Goal: Transaction & Acquisition: Purchase product/service

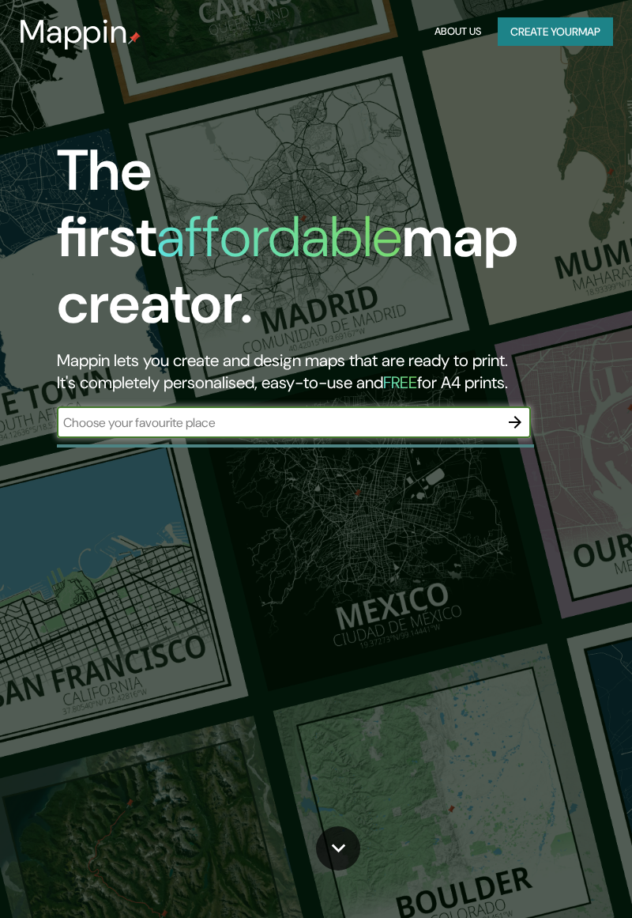
click at [461, 413] on input "text" at bounding box center [278, 422] width 443 height 18
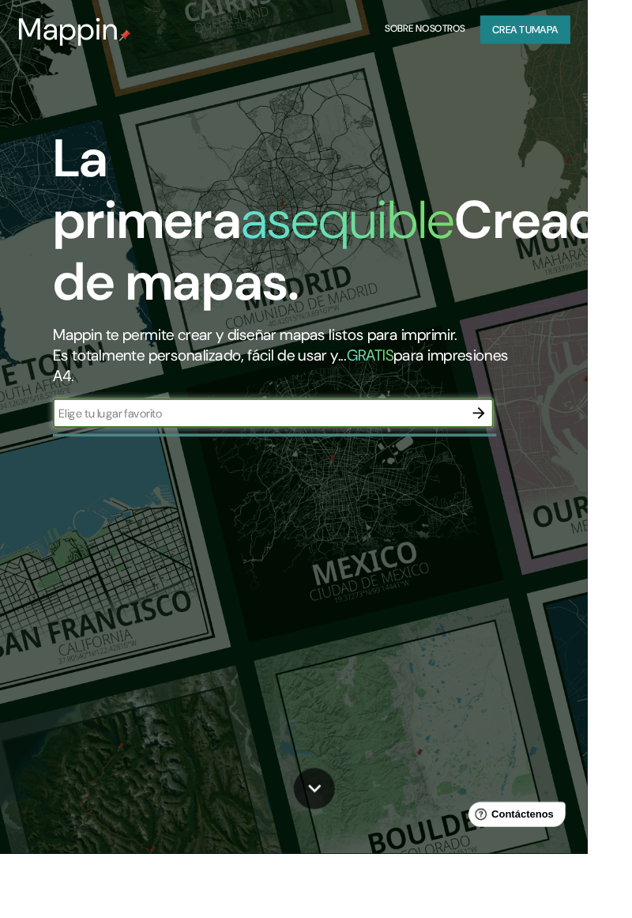
click at [219, 452] on input "text" at bounding box center [278, 445] width 443 height 18
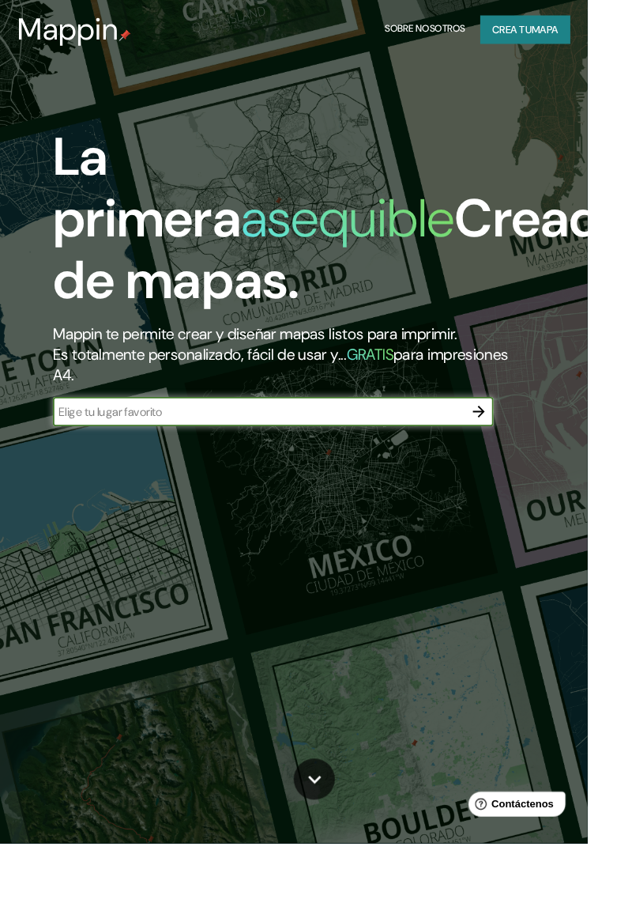
click at [423, 716] on div "La primera asequible Creador de mapas. Mappin te permite crear y diseñar mapas …" at bounding box center [316, 453] width 632 height 907
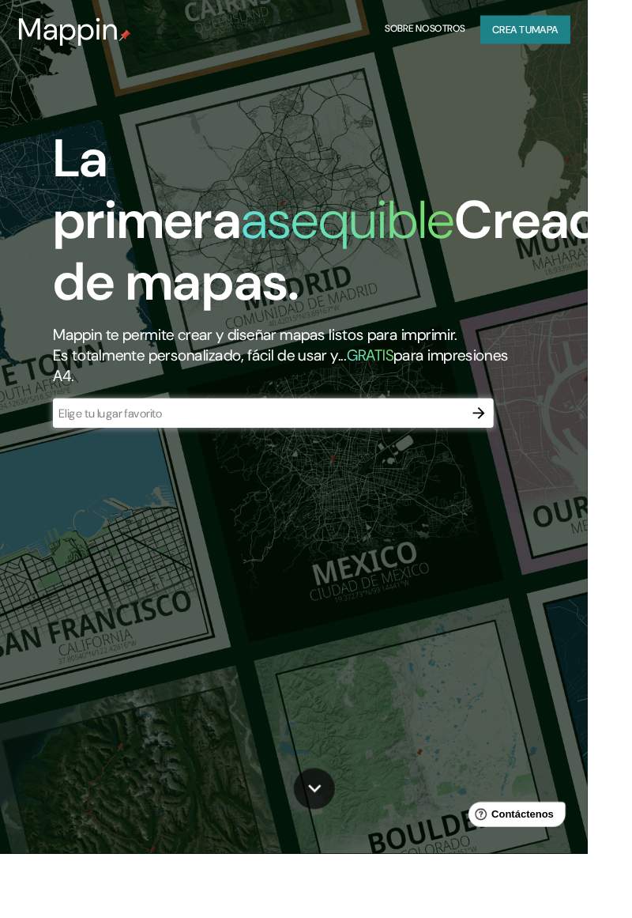
click at [118, 443] on input "text" at bounding box center [278, 445] width 443 height 18
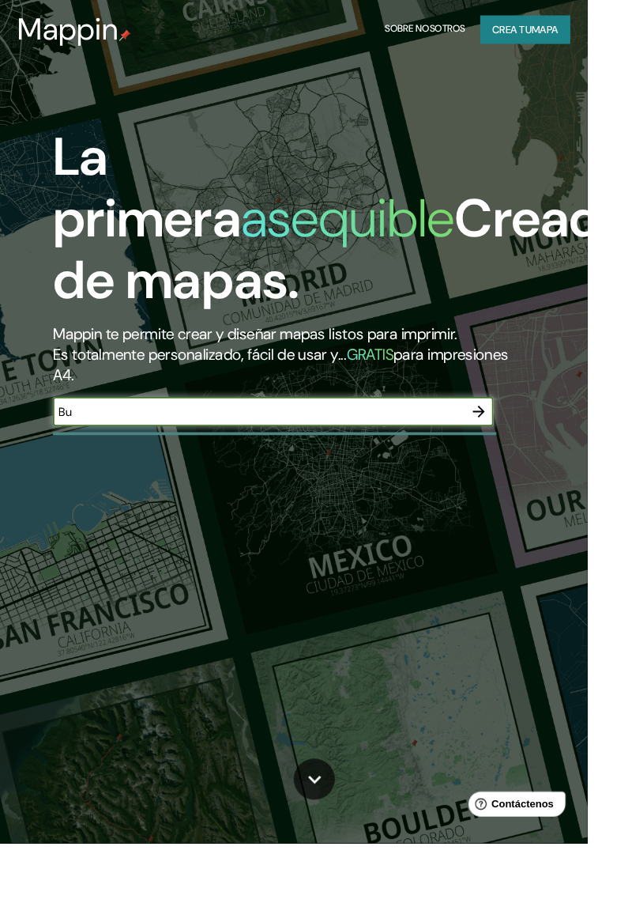
type input "B"
type input "Bucaramanga, [GEOGRAPHIC_DATA]"
click at [514, 455] on button "button" at bounding box center [516, 443] width 32 height 32
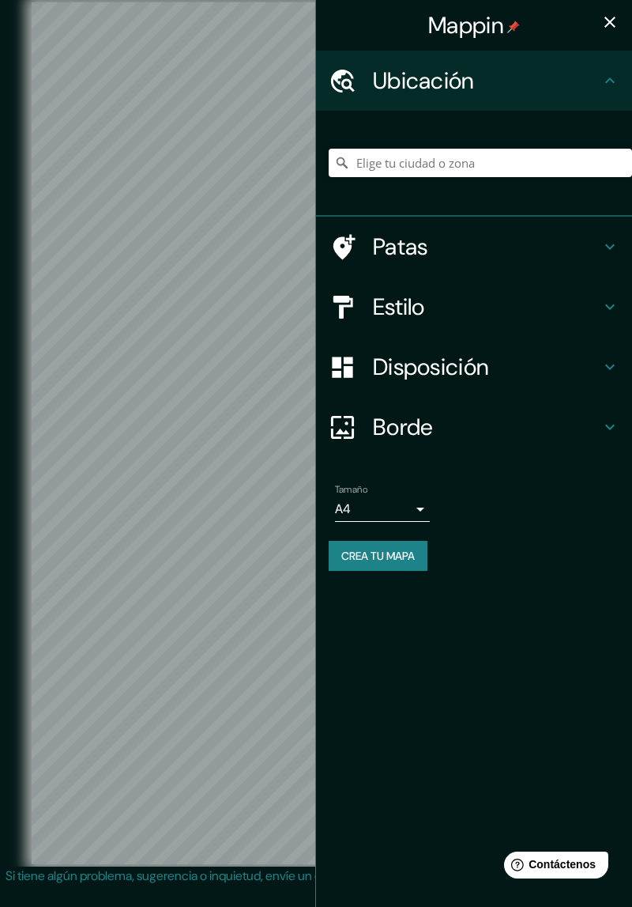
click at [602, 251] on icon at bounding box center [610, 246] width 19 height 19
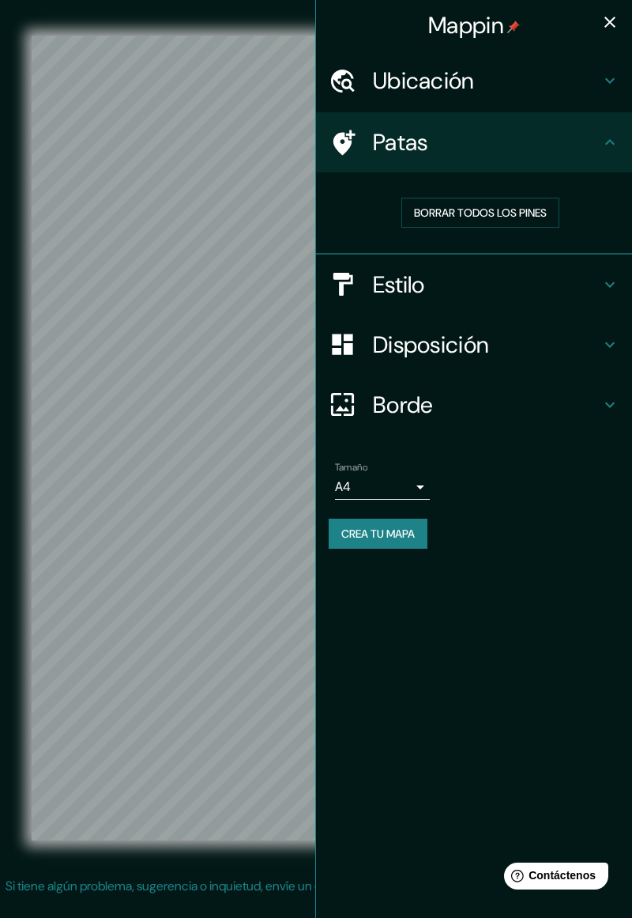
click at [587, 141] on h4 "Patas" at bounding box center [487, 142] width 228 height 28
click at [531, 112] on div "Patas" at bounding box center [474, 142] width 316 height 60
click at [612, 84] on icon at bounding box center [610, 80] width 19 height 19
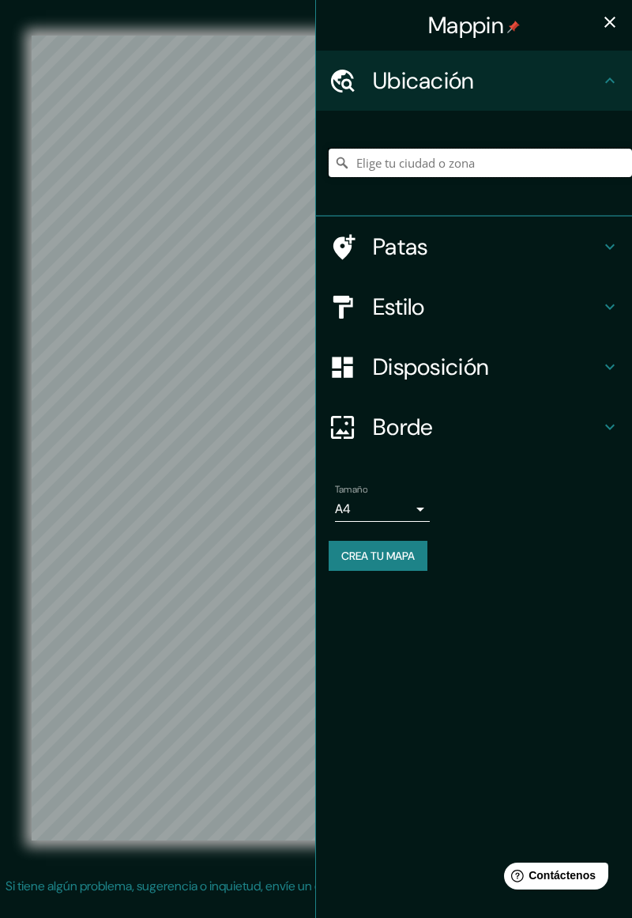
click at [545, 169] on input "Elige tu ciudad o zona" at bounding box center [481, 163] width 304 height 28
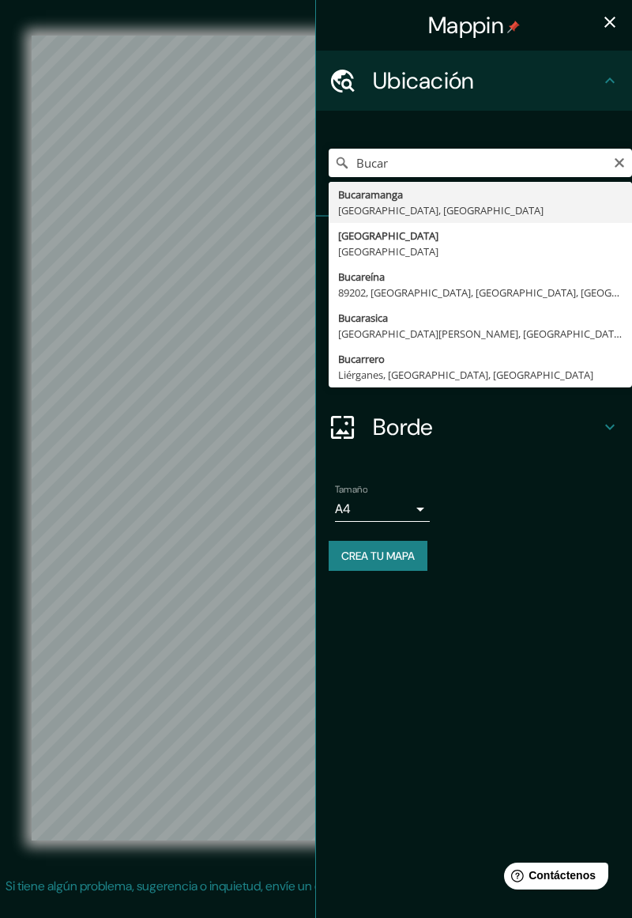
type input "Bucaramanga, [GEOGRAPHIC_DATA], [GEOGRAPHIC_DATA]"
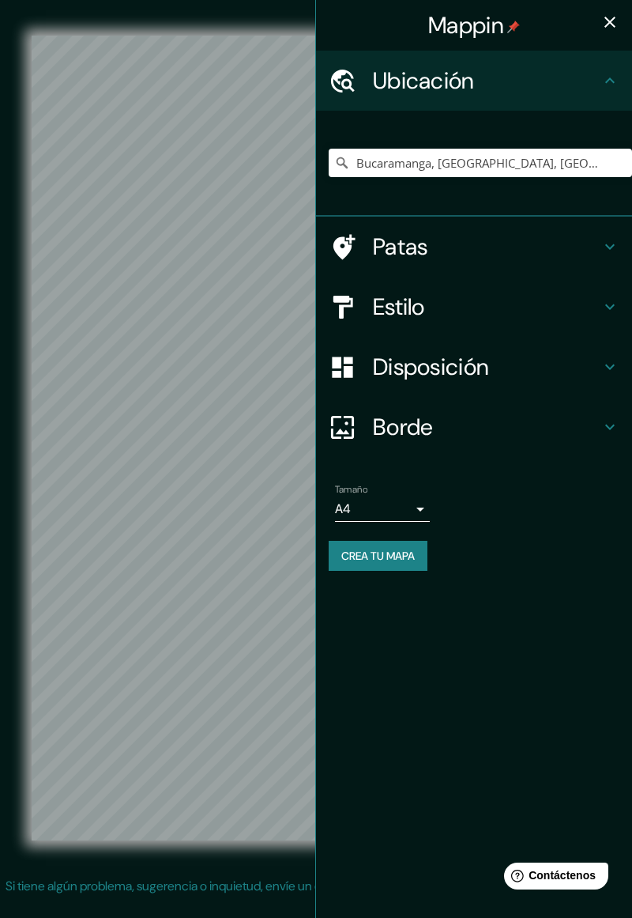
click at [409, 563] on font "Crea tu mapa" at bounding box center [378, 556] width 74 height 14
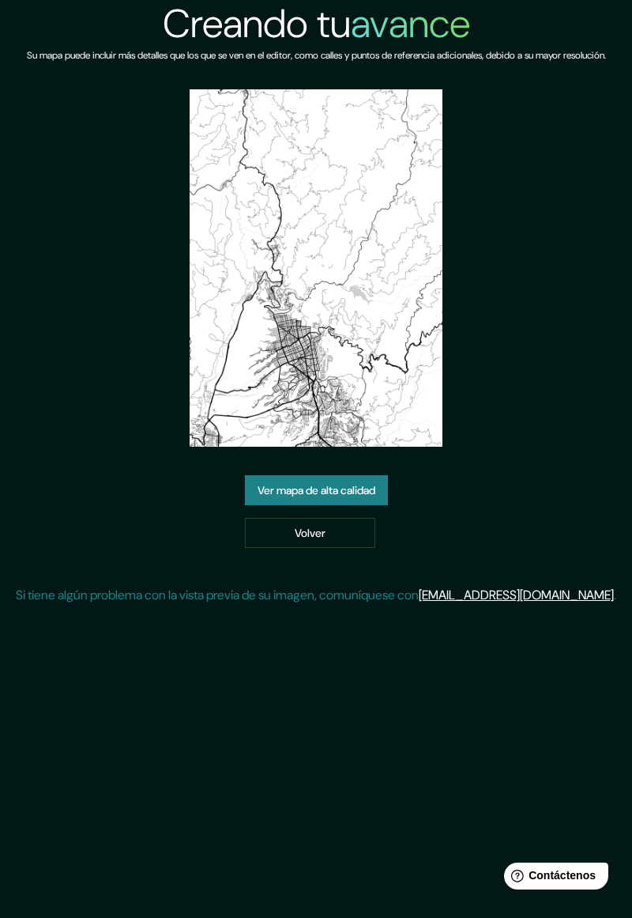
click at [345, 483] on font "Ver mapa de alta calidad" at bounding box center [317, 490] width 118 height 14
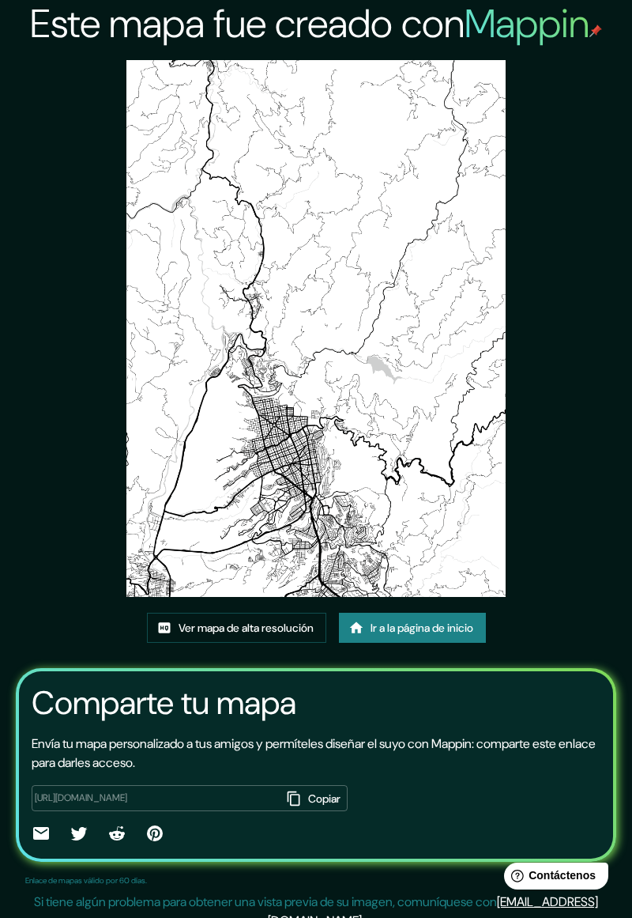
click at [474, 617] on font "Ir a la página de inicio" at bounding box center [422, 627] width 103 height 21
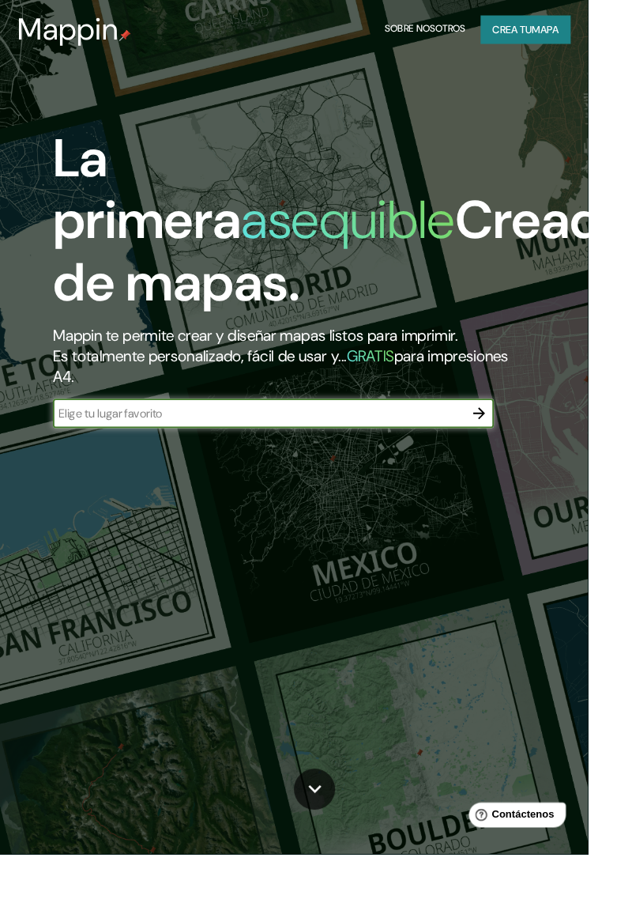
click at [572, 28] on font "Crea tu" at bounding box center [551, 32] width 43 height 14
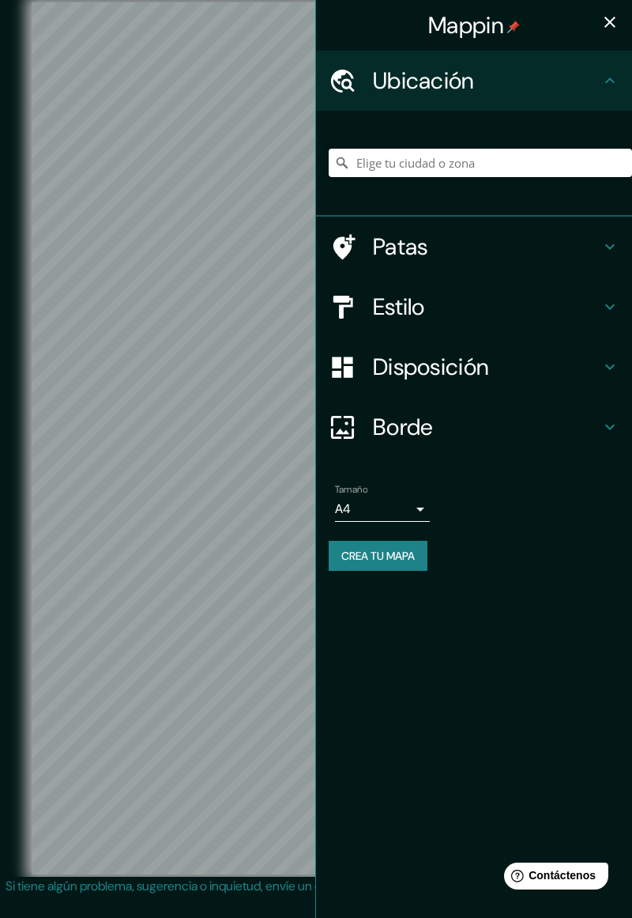
click at [564, 169] on input "Elige tu ciudad o zona" at bounding box center [481, 163] width 304 height 28
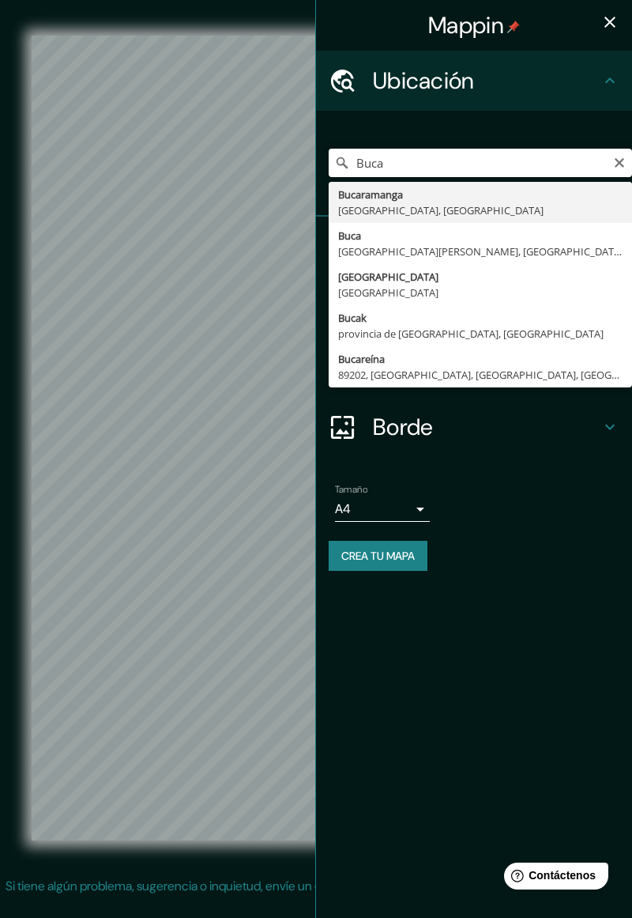
type input "Bucaramanga, [GEOGRAPHIC_DATA], [GEOGRAPHIC_DATA]"
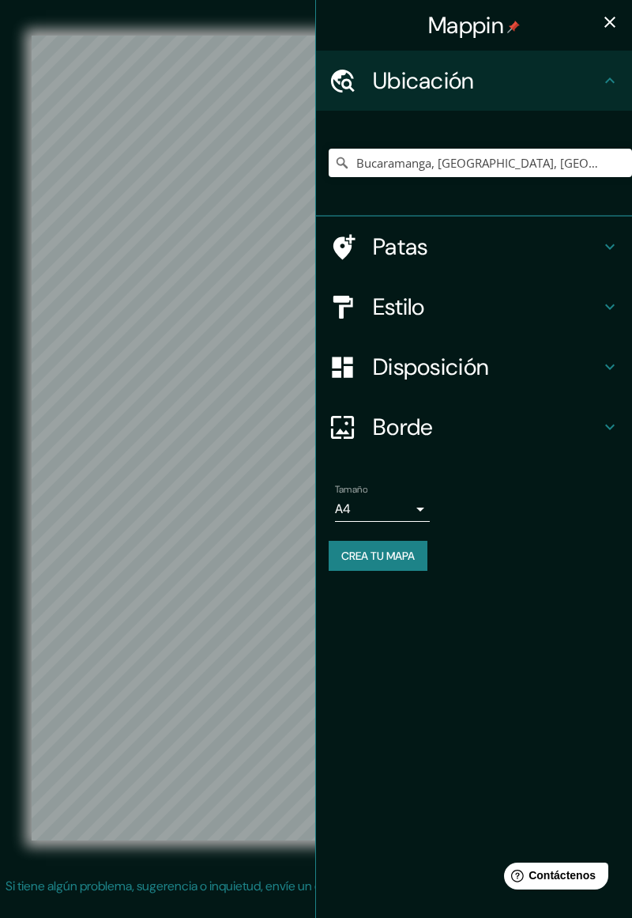
click at [606, 262] on div "Patas" at bounding box center [474, 247] width 316 height 60
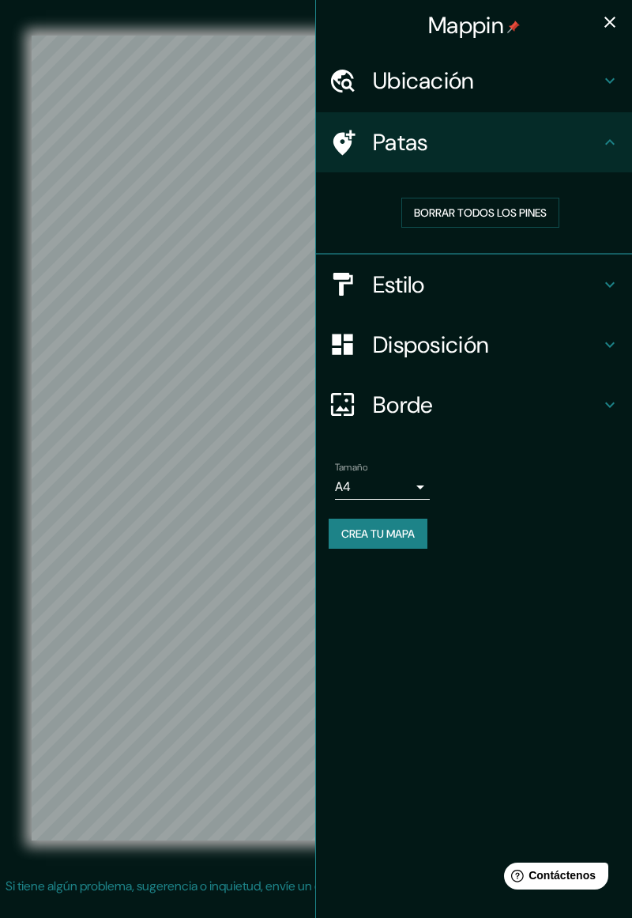
click at [542, 281] on h4 "Estilo" at bounding box center [487, 284] width 228 height 28
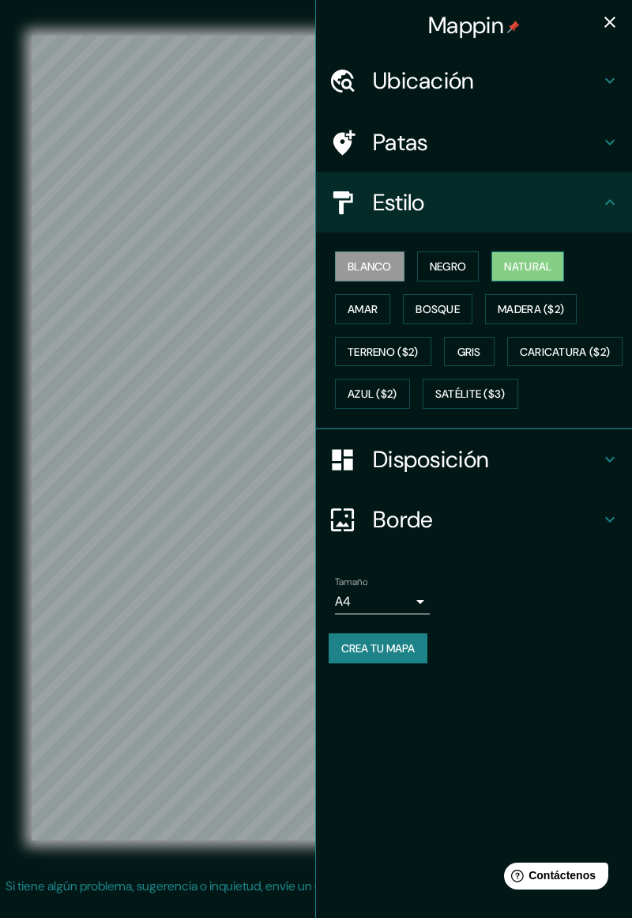
click at [542, 277] on button "Natural" at bounding box center [528, 266] width 73 height 30
click at [451, 321] on button "Bosque" at bounding box center [438, 309] width 70 height 30
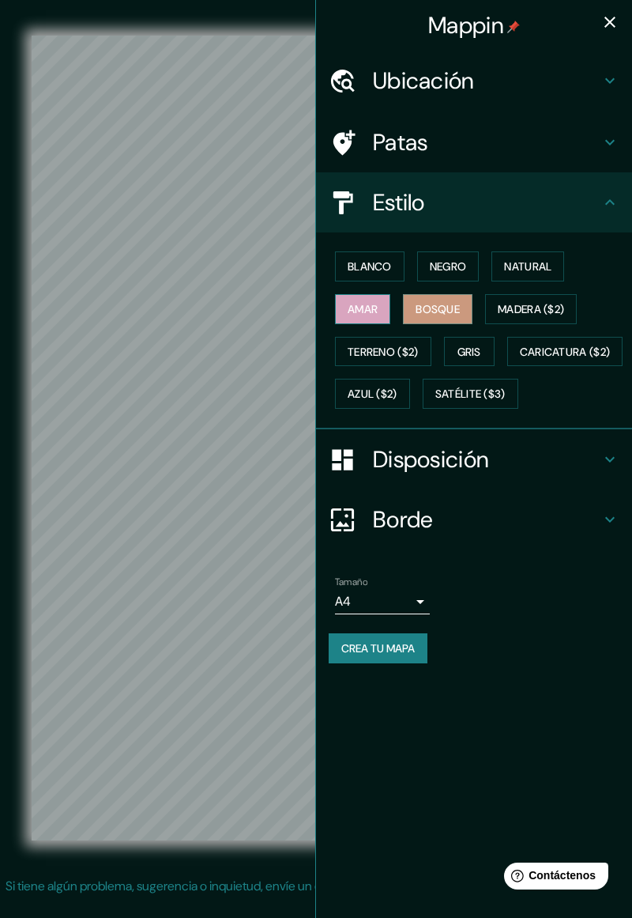
click at [386, 305] on button "Amar" at bounding box center [362, 309] width 55 height 30
click at [536, 274] on font "Natural" at bounding box center [527, 266] width 47 height 21
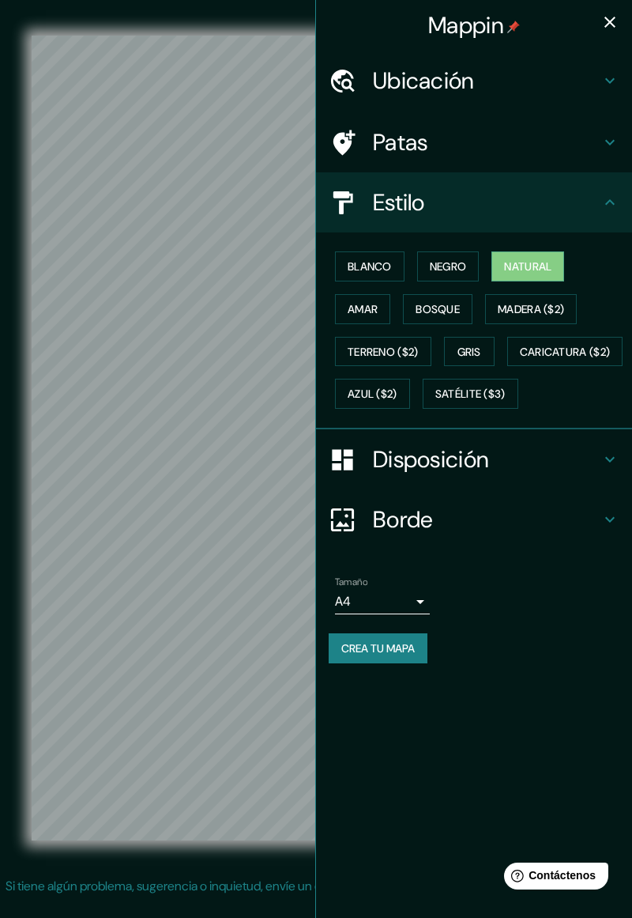
click at [598, 474] on h4 "Disposición" at bounding box center [487, 459] width 228 height 28
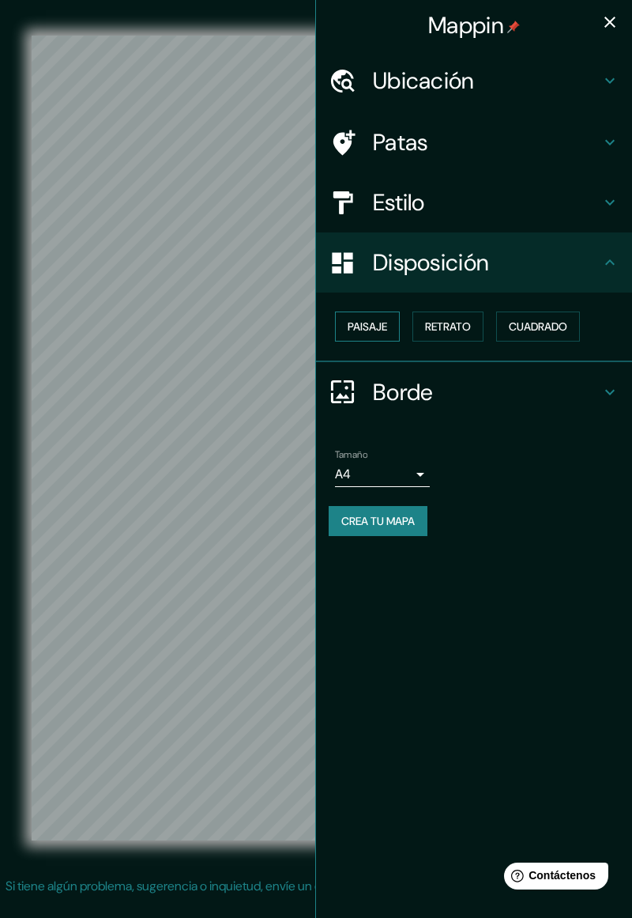
click at [395, 332] on button "Paisaje" at bounding box center [367, 326] width 65 height 30
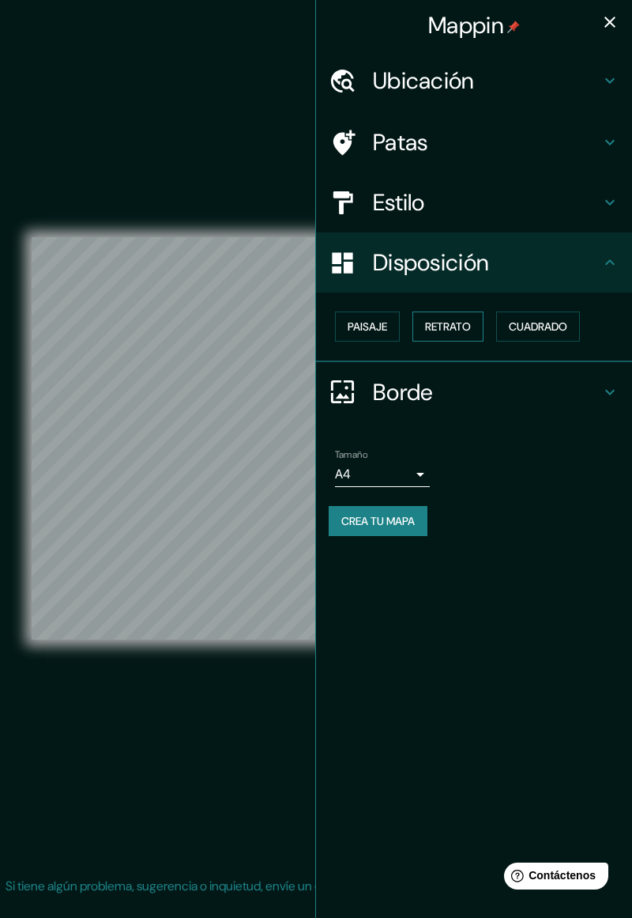
click at [457, 326] on font "Retrato" at bounding box center [448, 326] width 46 height 14
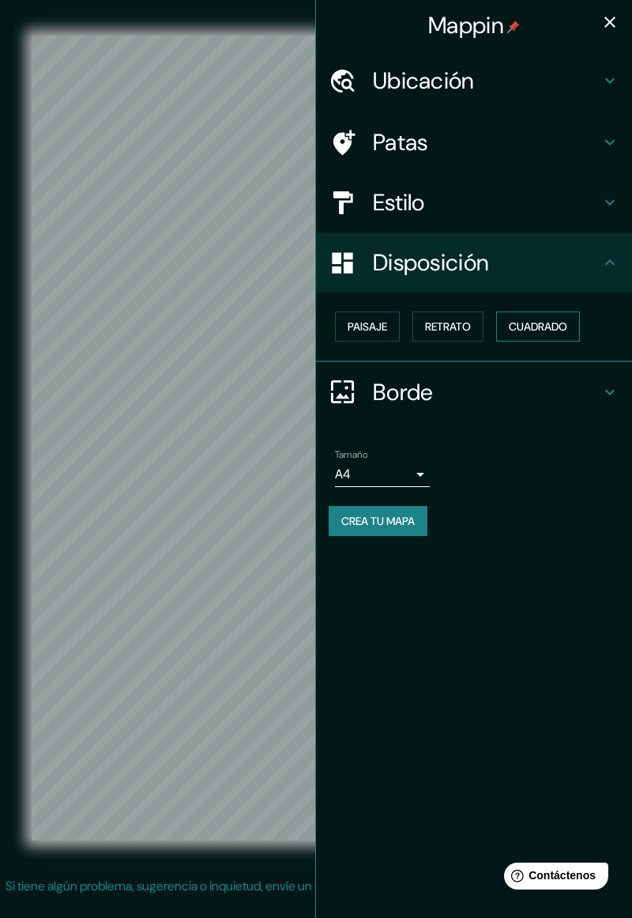
click at [560, 332] on font "Cuadrado" at bounding box center [538, 326] width 58 height 14
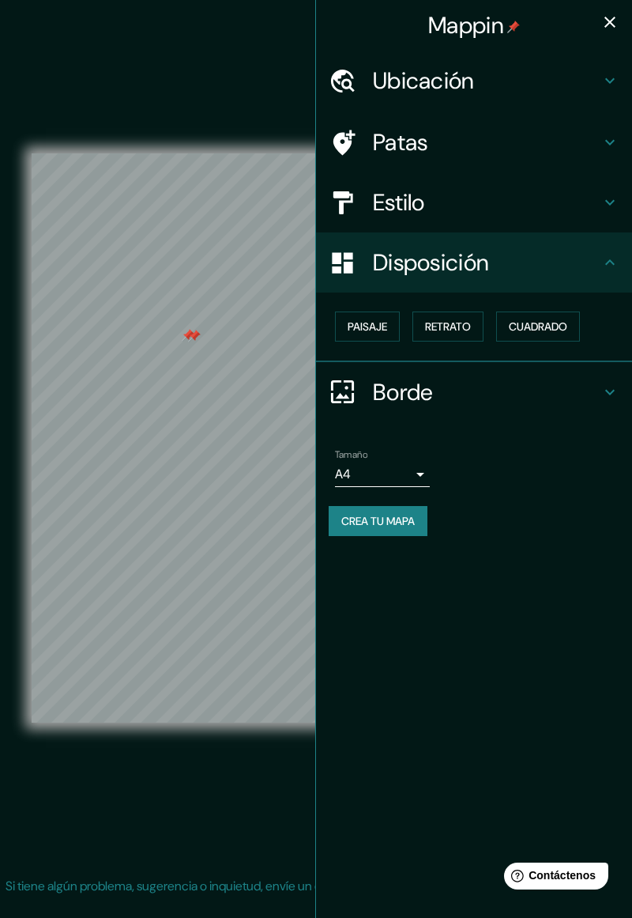
click at [608, 92] on div "Ubicación" at bounding box center [474, 81] width 316 height 60
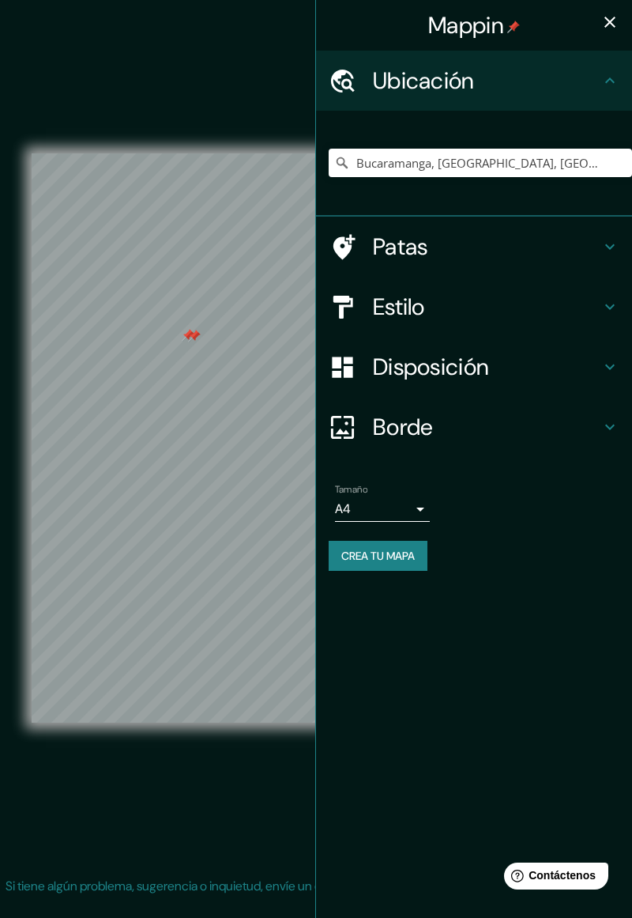
click at [611, 97] on div "Ubicación" at bounding box center [474, 81] width 316 height 60
click at [517, 443] on div "Borde" at bounding box center [474, 427] width 316 height 60
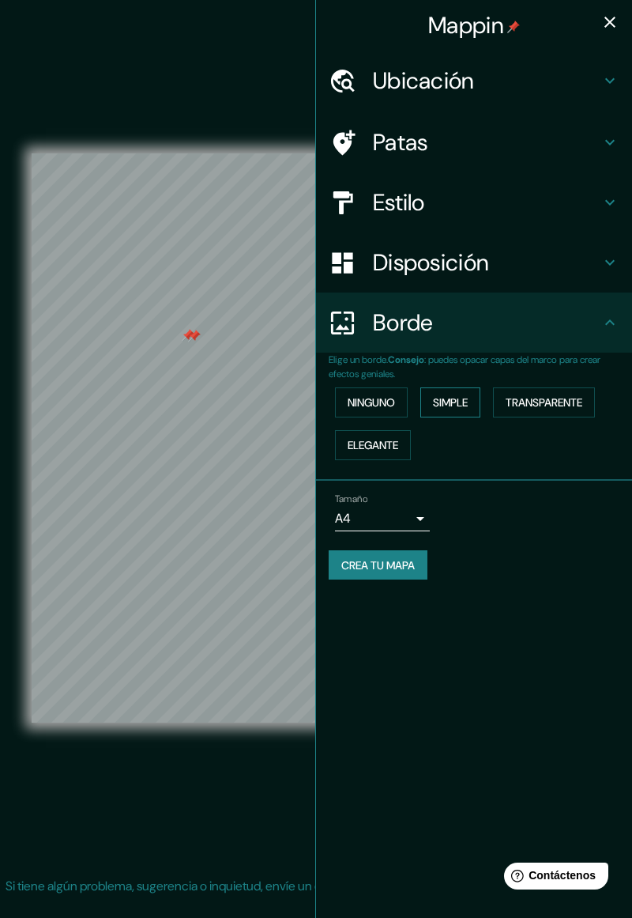
click at [457, 406] on font "Simple" at bounding box center [450, 402] width 35 height 14
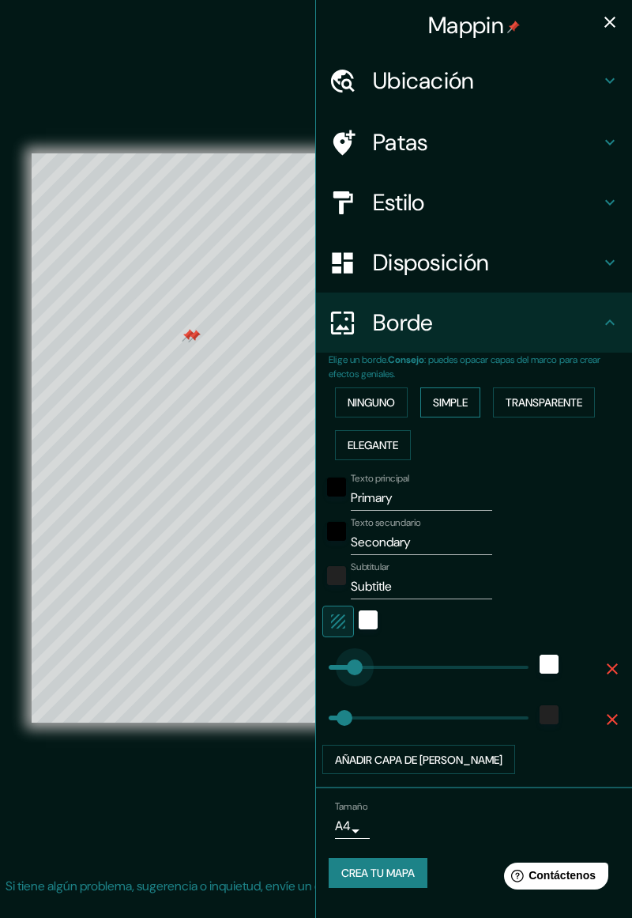
type input "86"
click at [362, 623] on div "blanco" at bounding box center [368, 619] width 19 height 19
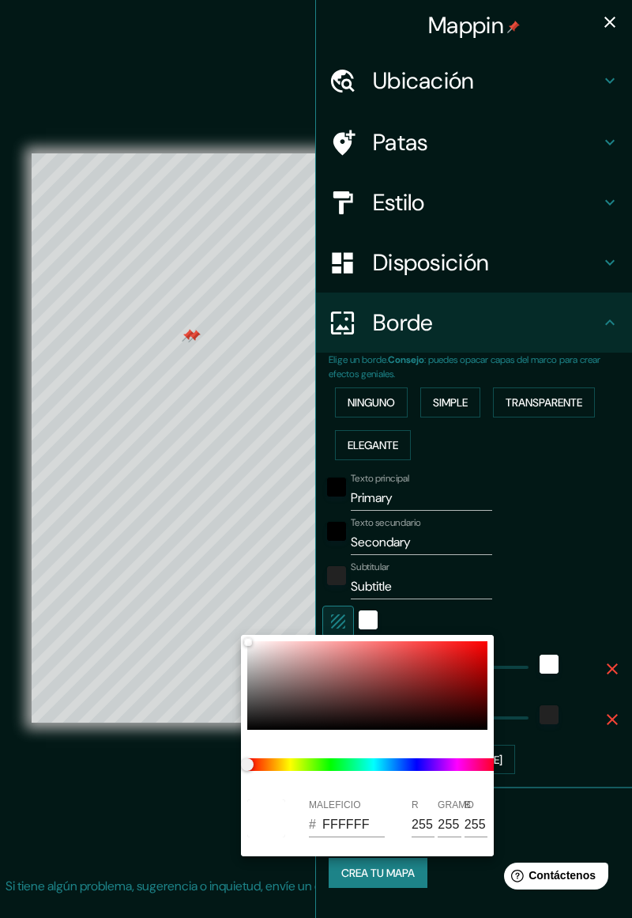
click at [608, 35] on div at bounding box center [316, 459] width 632 height 918
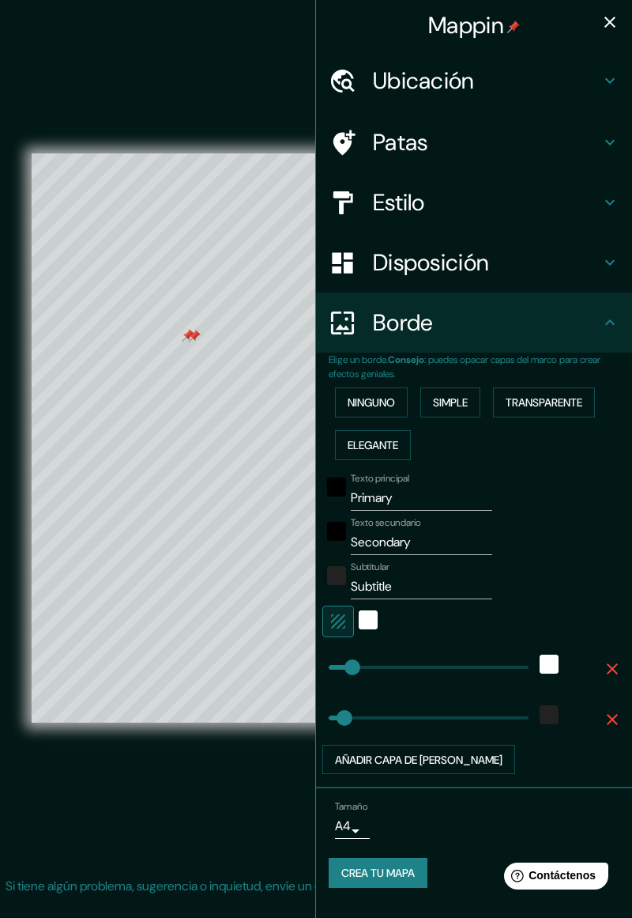
click at [616, 29] on icon "button" at bounding box center [610, 22] width 19 height 19
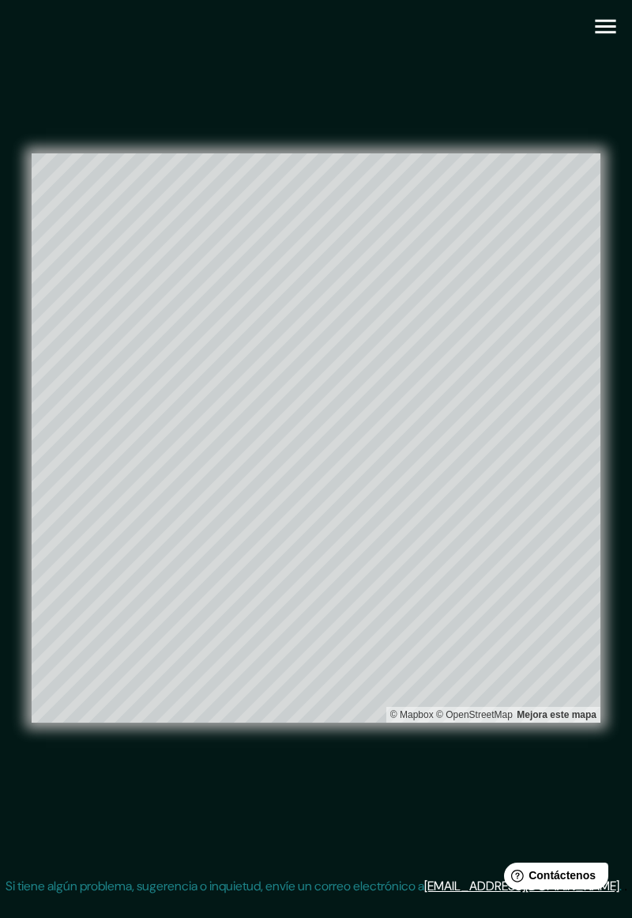
click at [604, 8] on button "button" at bounding box center [606, 26] width 40 height 40
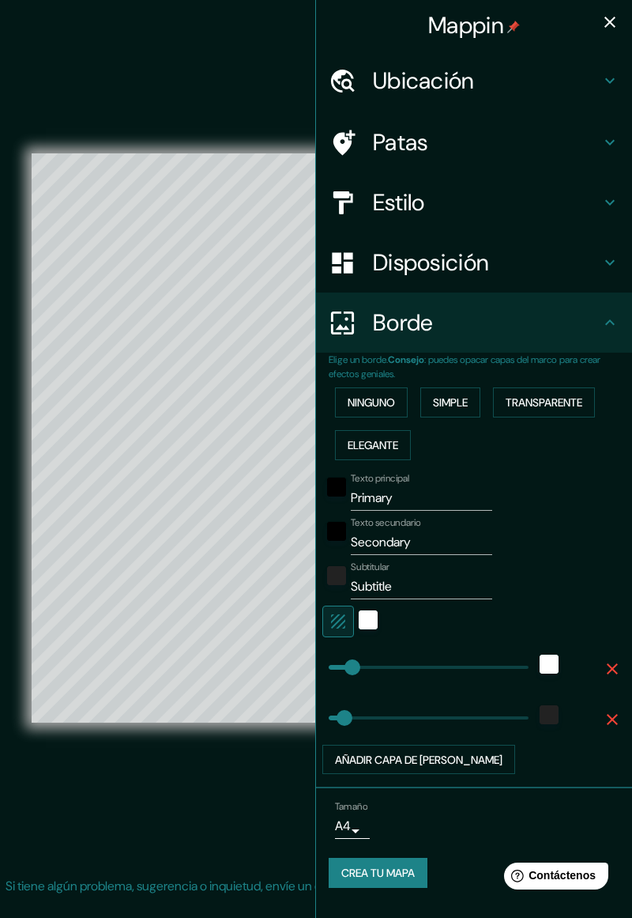
click at [605, 36] on button "button" at bounding box center [610, 22] width 32 height 32
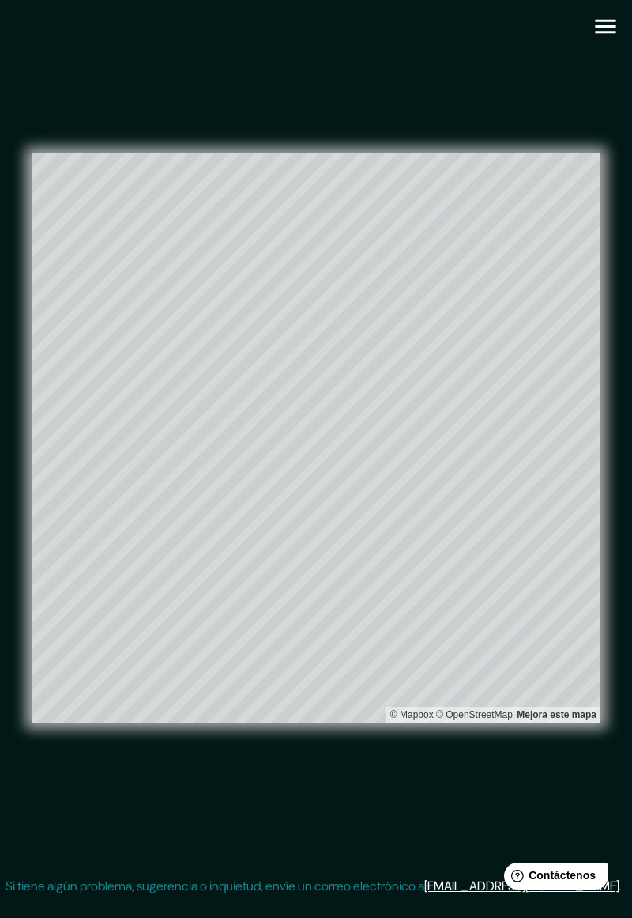
click at [613, 32] on icon "button" at bounding box center [605, 27] width 21 height 14
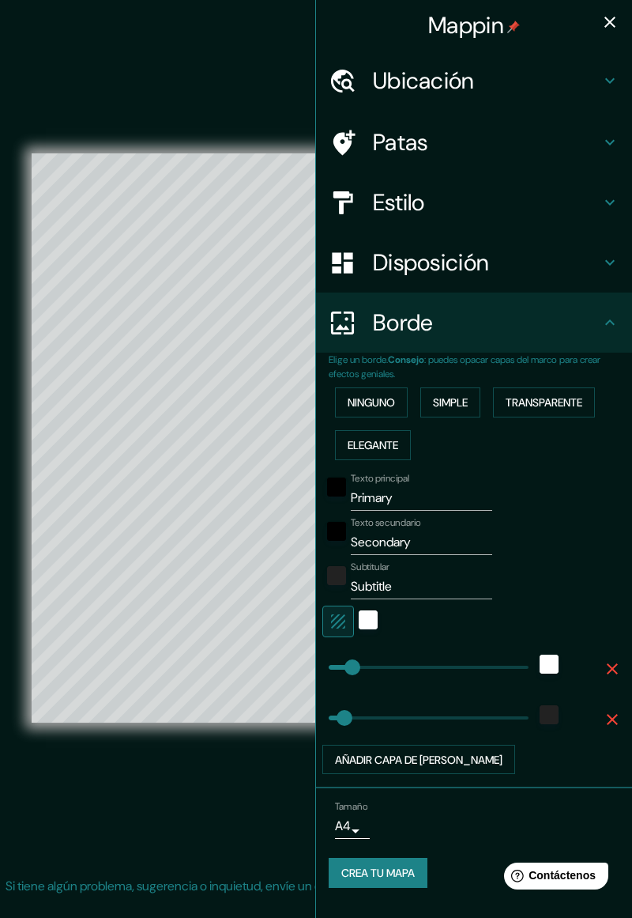
click at [608, 117] on div "Patas" at bounding box center [474, 142] width 316 height 60
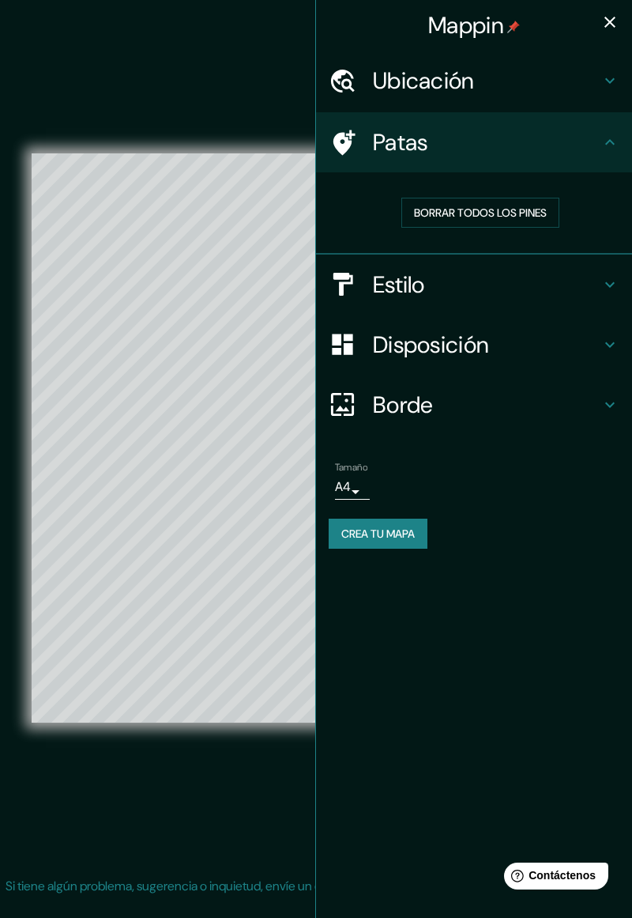
click at [559, 289] on h4 "Estilo" at bounding box center [487, 284] width 228 height 28
type input "58"
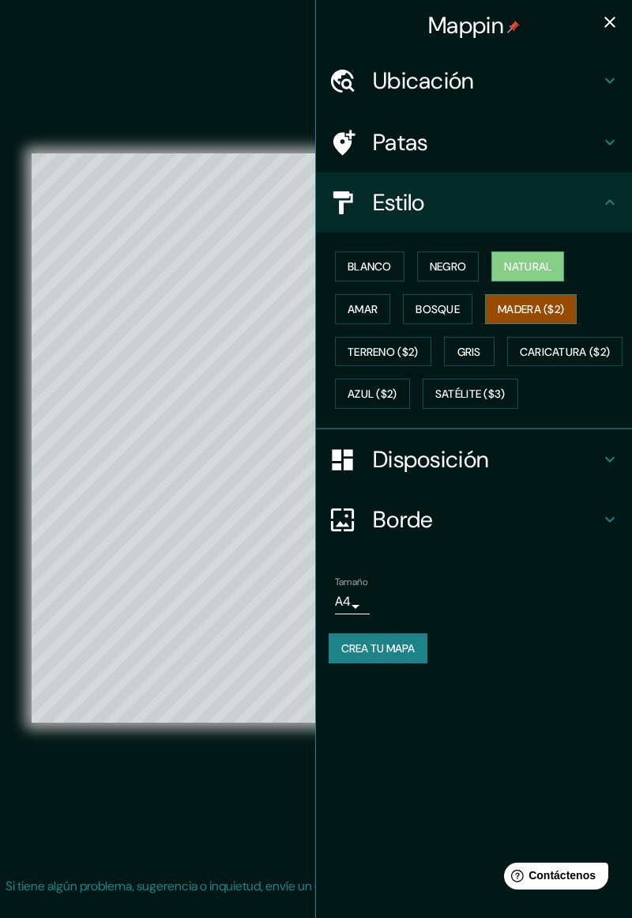
click at [552, 319] on button "Madera ($2)" at bounding box center [531, 309] width 92 height 30
click at [436, 402] on font "Satélite ($3)" at bounding box center [471, 394] width 70 height 14
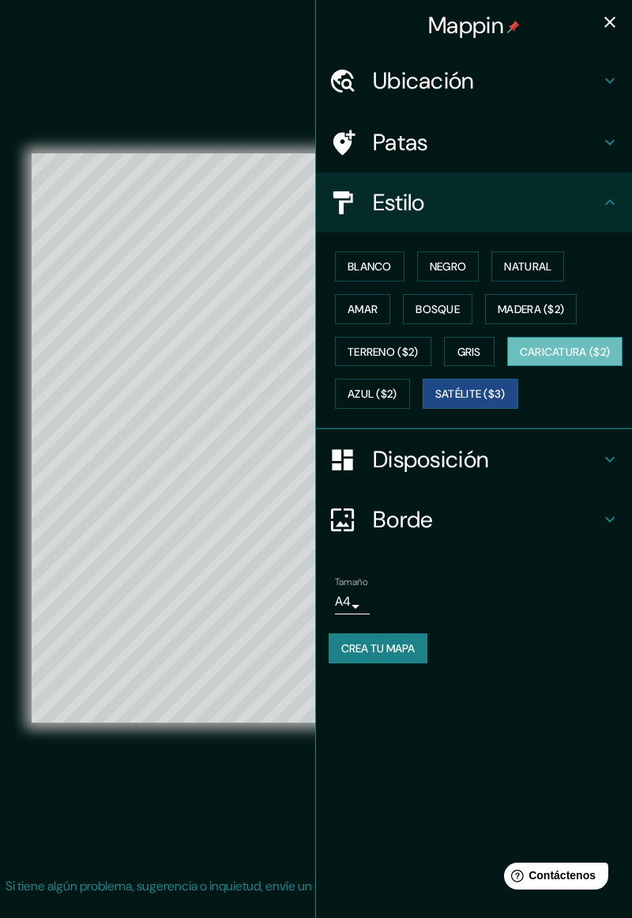
click at [507, 367] on button "Caricatura ($2)" at bounding box center [565, 352] width 116 height 30
click at [398, 383] on font "Azul ($2)" at bounding box center [373, 393] width 50 height 21
click at [436, 402] on font "Satélite ($3)" at bounding box center [471, 394] width 70 height 14
